Goal: Communication & Community: Answer question/provide support

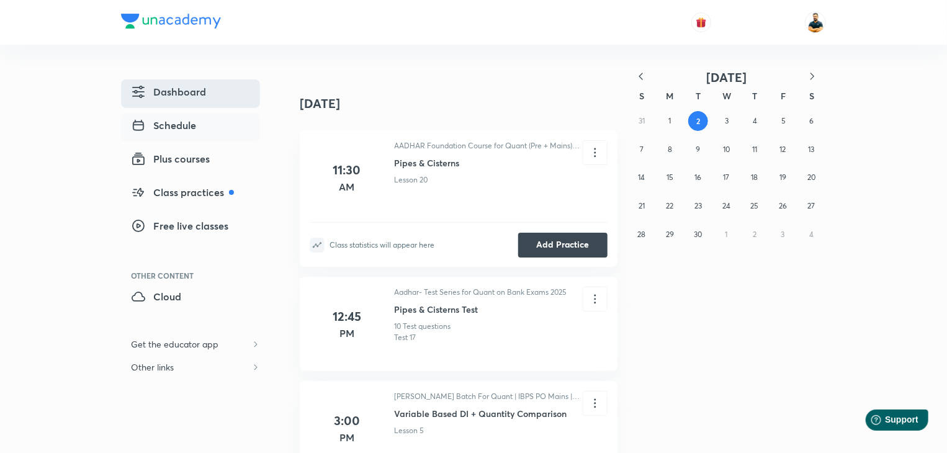
click at [194, 105] on link "Dashboard" at bounding box center [190, 93] width 139 height 29
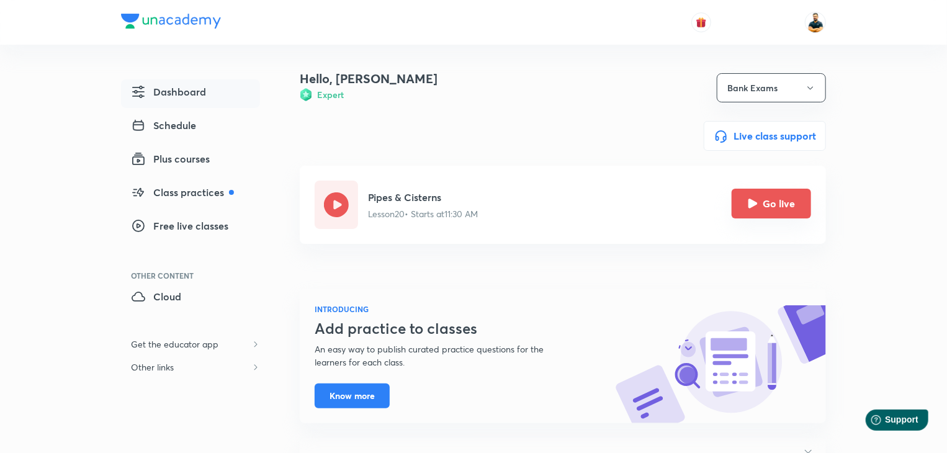
click at [775, 213] on button "Go live" at bounding box center [770, 204] width 79 height 30
click at [781, 200] on button "Go live" at bounding box center [770, 204] width 79 height 30
